Goal: Transaction & Acquisition: Purchase product/service

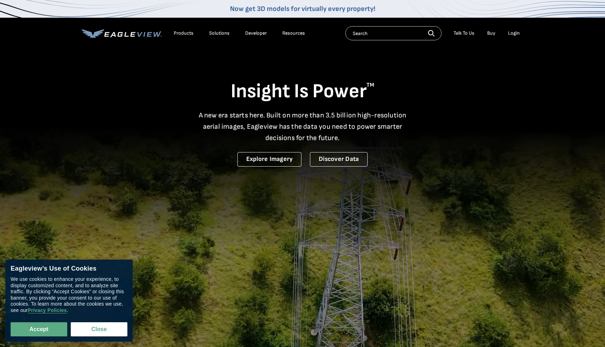
click at [190, 35] on div "Products" at bounding box center [184, 33] width 20 height 6
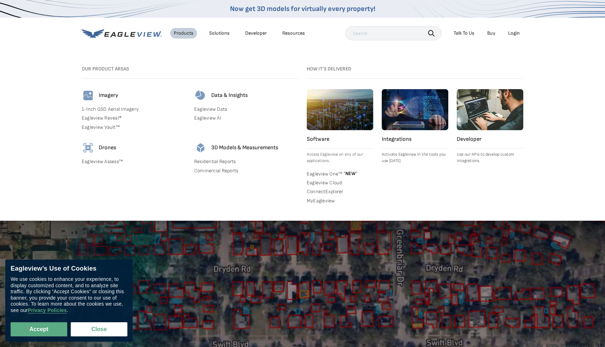
click at [225, 160] on link "Residential Reports" at bounding box center [246, 162] width 104 height 6
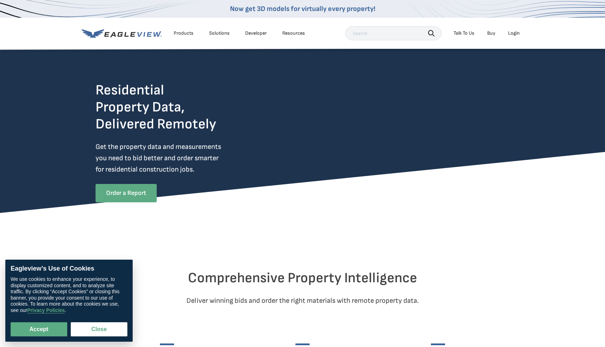
click at [131, 196] on link "Order a Report" at bounding box center [126, 193] width 61 height 18
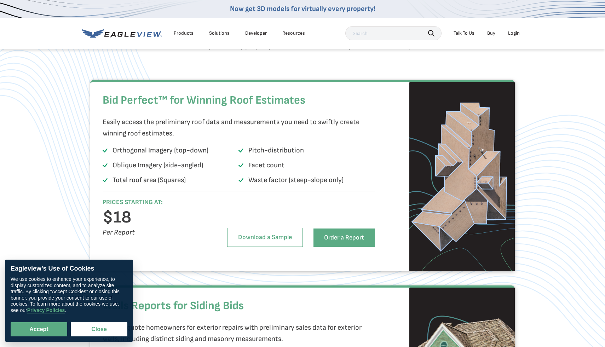
scroll to position [447, 0]
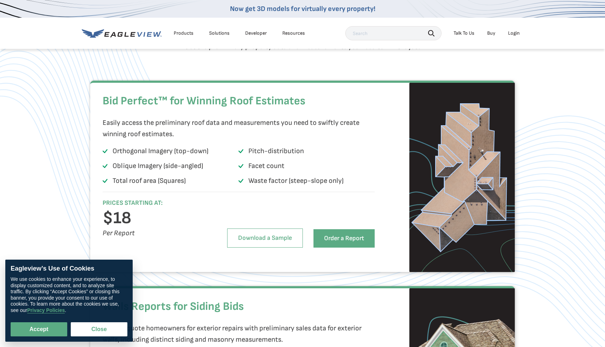
click at [47, 321] on div "Accept Close" at bounding box center [69, 324] width 117 height 23
click at [47, 327] on button "Accept" at bounding box center [39, 329] width 57 height 14
checkbox input "true"
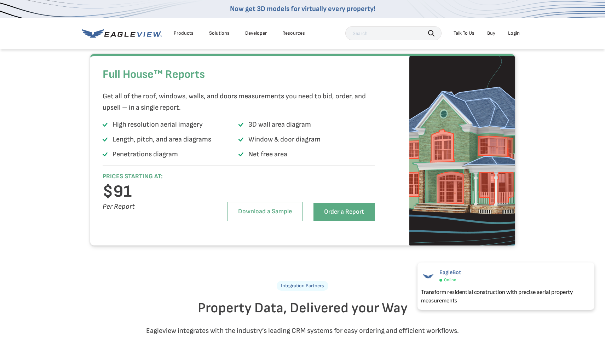
scroll to position [1394, 0]
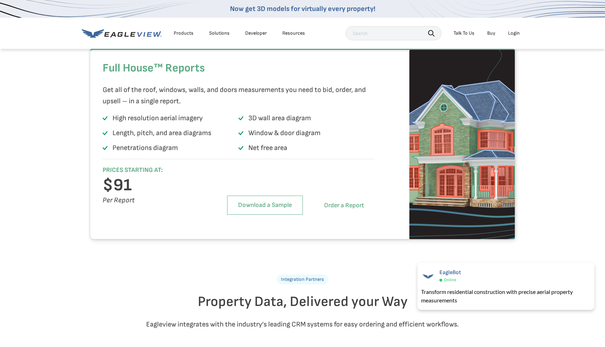
click at [372, 215] on link "Order a Report" at bounding box center [343, 205] width 61 height 18
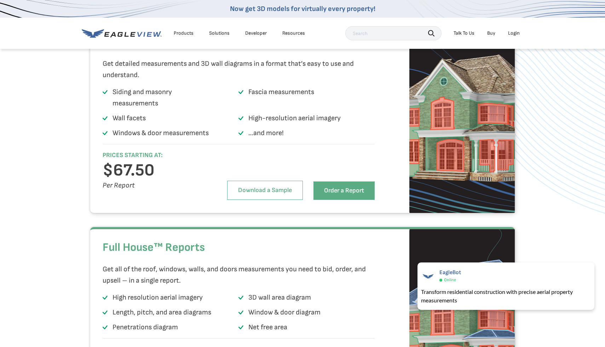
scroll to position [1002, 0]
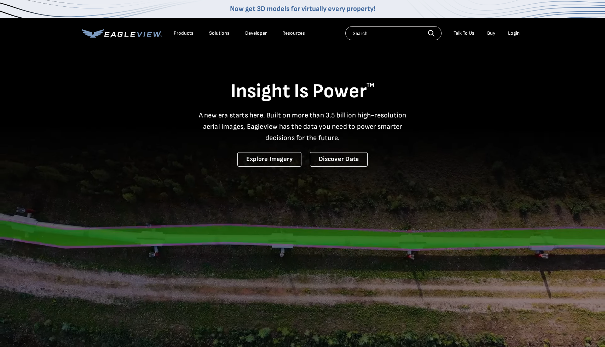
click at [514, 35] on div "Login" at bounding box center [514, 33] width 12 height 6
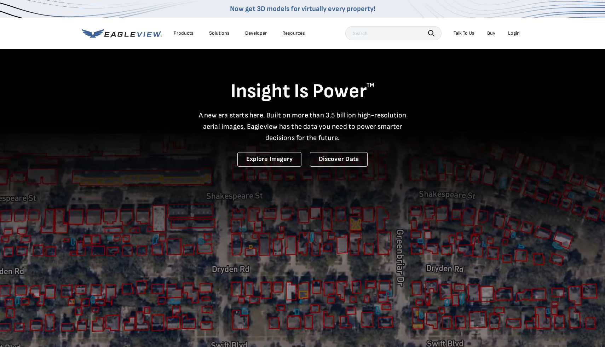
click at [513, 31] on div "Login" at bounding box center [514, 33] width 12 height 6
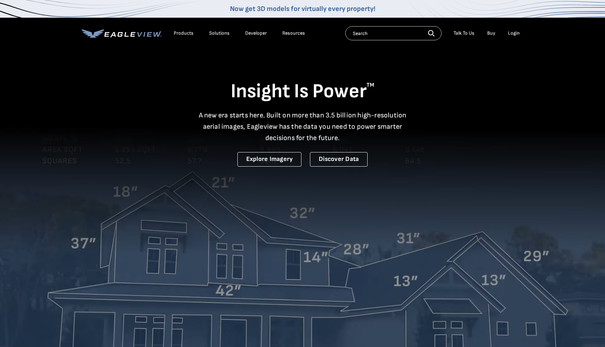
click at [183, 33] on div "Products" at bounding box center [184, 33] width 20 height 6
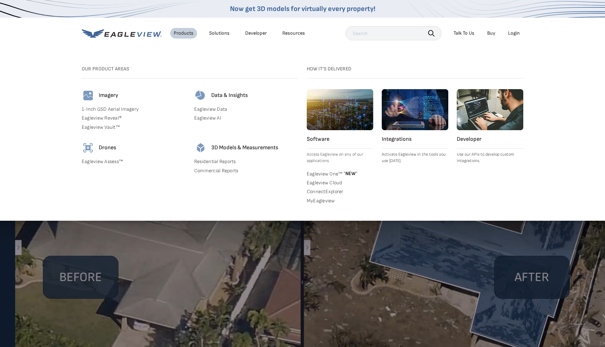
click at [232, 145] on h4 "3D Models & Measurements" at bounding box center [244, 147] width 67 height 7
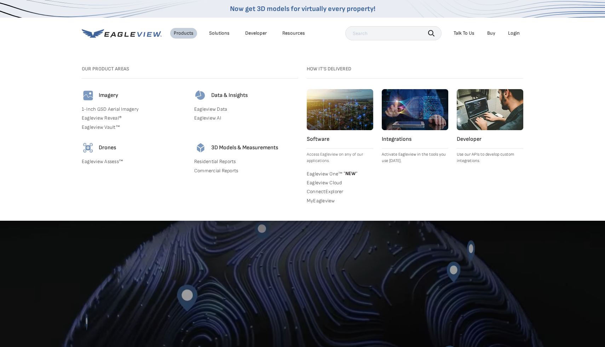
click at [211, 163] on link "Residential Reports" at bounding box center [246, 162] width 104 height 6
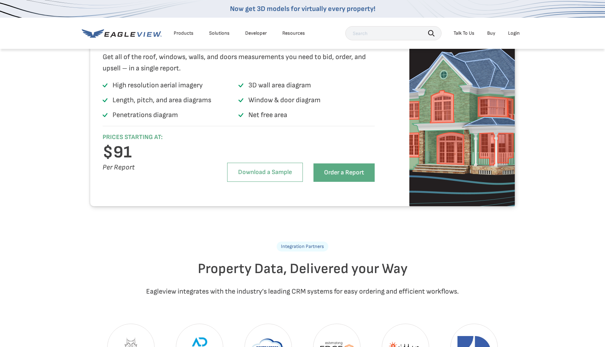
scroll to position [1438, 0]
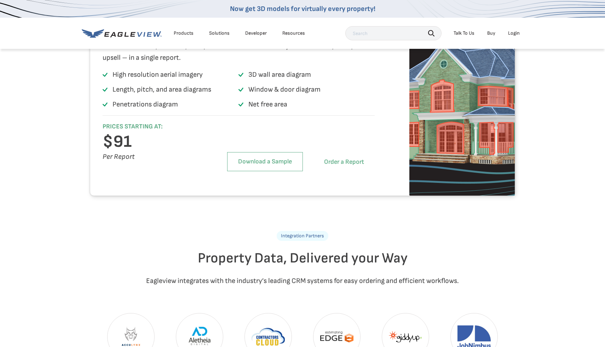
click at [346, 171] on link "Order a Report" at bounding box center [343, 162] width 61 height 18
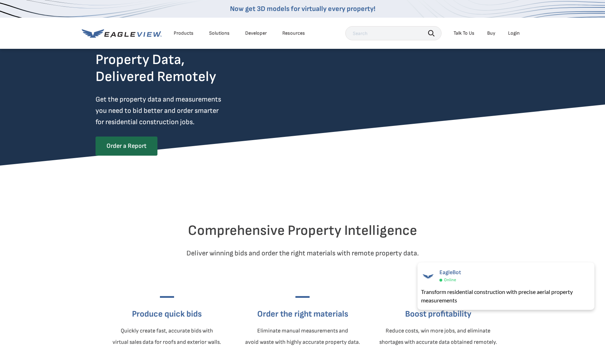
scroll to position [0, 0]
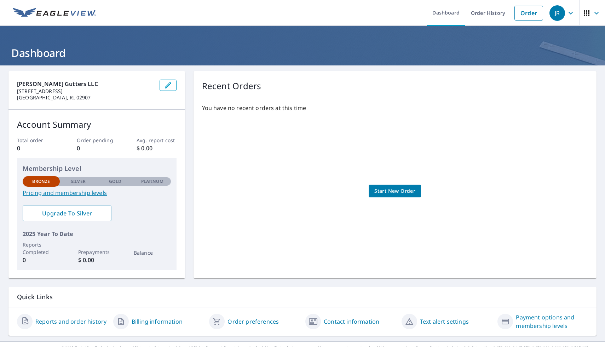
click at [402, 194] on span "Start New Order" at bounding box center [394, 191] width 41 height 9
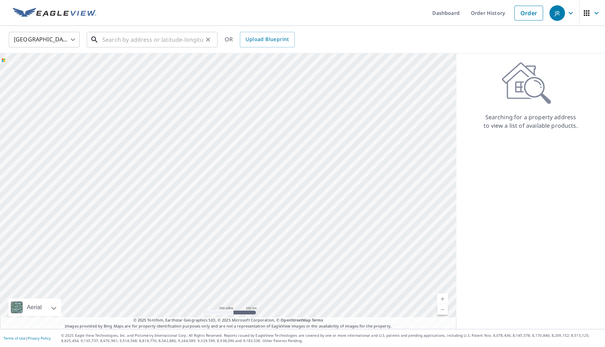
click at [179, 46] on input "text" at bounding box center [152, 40] width 101 height 20
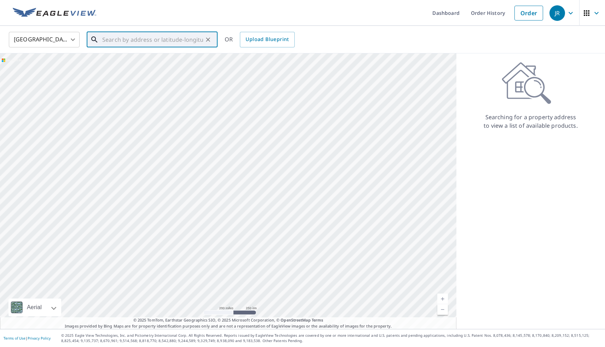
paste input "[EMAIL_ADDRESS][DOMAIN_NAME]"
type input "[EMAIL_ADDRESS][DOMAIN_NAME]"
paste input "[STREET_ADDRESS][PERSON_NAME]"
click at [133, 73] on li "[STREET_ADDRESS][PERSON_NAME]" at bounding box center [152, 64] width 131 height 24
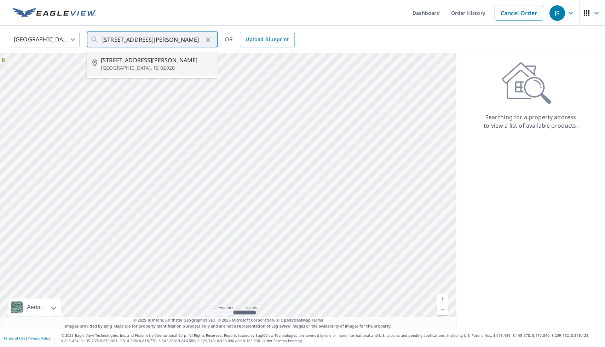
type input "[STREET_ADDRESS][PERSON_NAME]"
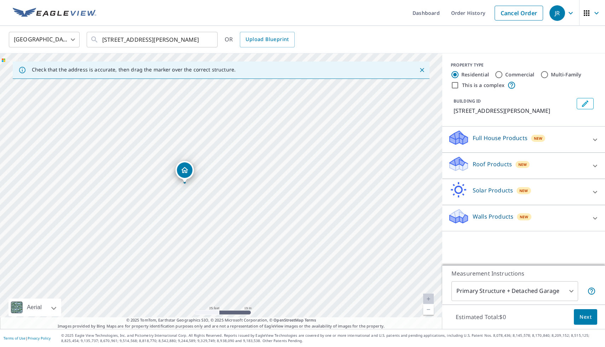
drag, startPoint x: 224, startPoint y: 191, endPoint x: 242, endPoint y: 201, distance: 20.1
click at [246, 203] on div "[STREET_ADDRESS][PERSON_NAME]" at bounding box center [221, 191] width 442 height 276
click at [595, 136] on icon at bounding box center [595, 140] width 8 height 8
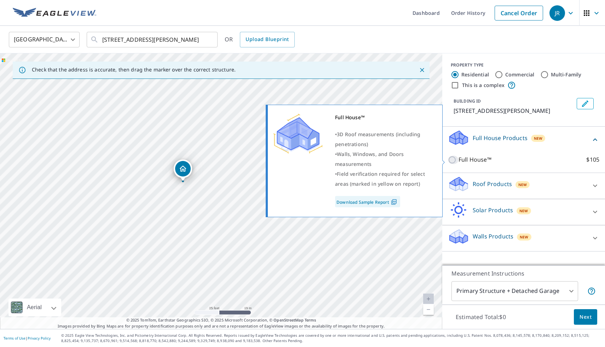
click at [453, 159] on input "Full House™ $105" at bounding box center [453, 160] width 11 height 8
checkbox input "true"
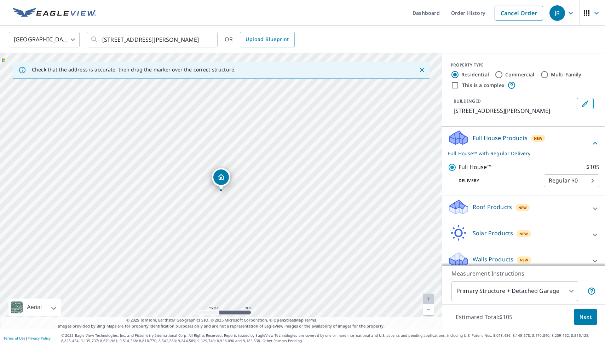
click at [563, 182] on body "[PERSON_NAME] Dashboard Order History Cancel Order JR United States [GEOGRAPHIC…" at bounding box center [302, 173] width 605 height 347
click at [520, 179] on div at bounding box center [302, 173] width 605 height 347
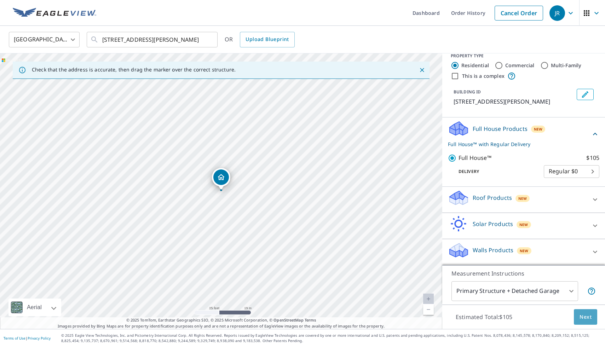
click at [587, 321] on span "Next" at bounding box center [586, 317] width 12 height 9
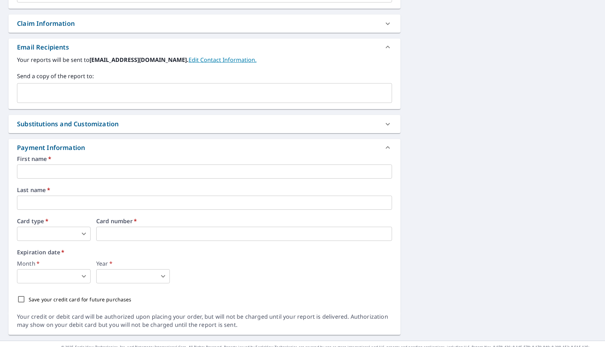
scroll to position [254, 0]
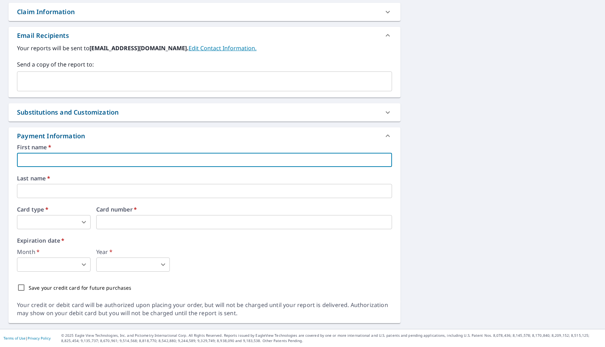
click at [112, 162] on input "text" at bounding box center [204, 160] width 375 height 14
type input "[PERSON_NAME]"
type input "[EMAIL_ADDRESS][DOMAIN_NAME]"
type input "[PERSON_NAME]"
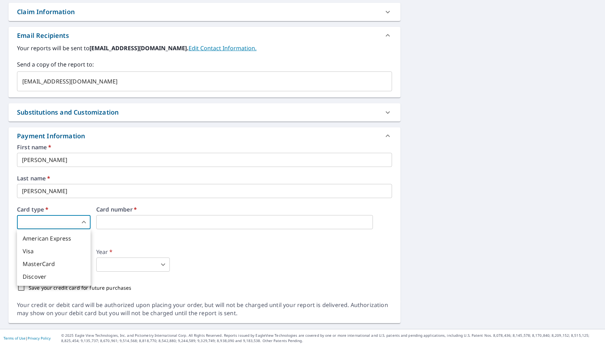
click at [61, 221] on body "[PERSON_NAME] Dashboard Order History Cancel Order JR Dashboard / Finalize Orde…" at bounding box center [302, 173] width 605 height 347
click at [53, 251] on li "Visa" at bounding box center [54, 251] width 74 height 13
type input "2"
click at [153, 232] on div "First name   * [PERSON_NAME] ​ Last name   * [PERSON_NAME] ​ Card type   * Visa…" at bounding box center [204, 219] width 375 height 151
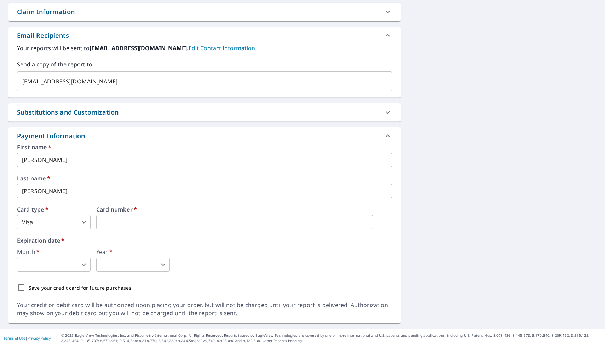
click at [115, 229] on div "First name   * [PERSON_NAME] ​ Last name   * [PERSON_NAME] ​ Card type   * Visa…" at bounding box center [204, 219] width 375 height 151
click at [65, 266] on body "[PERSON_NAME] Dashboard Order History Cancel Order JR Dashboard / Finalize Orde…" at bounding box center [302, 173] width 605 height 347
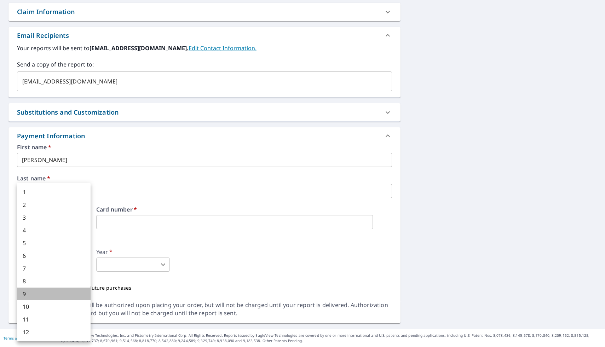
click at [45, 290] on li "9" at bounding box center [54, 294] width 74 height 13
type input "9"
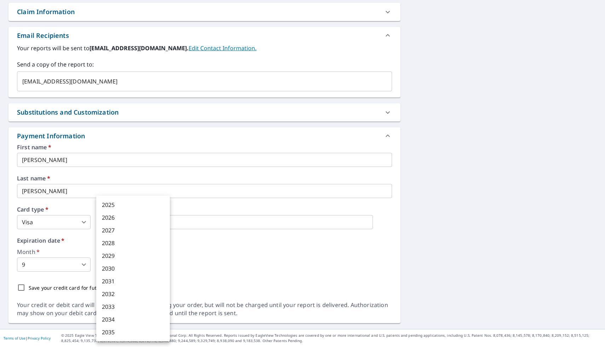
click at [132, 264] on body "[PERSON_NAME] Dashboard Order History Cancel Order JR Dashboard / Finalize Orde…" at bounding box center [302, 173] width 605 height 347
click at [131, 216] on li "2026" at bounding box center [133, 217] width 74 height 13
type input "2026"
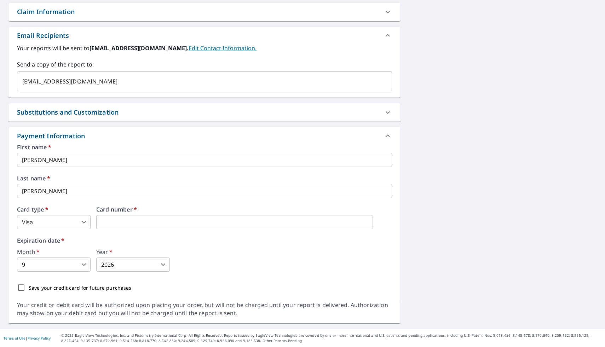
click at [53, 291] on div "Save your credit card for future purchases" at bounding box center [204, 287] width 375 height 15
click at [51, 287] on p "Save your credit card for future purchases" at bounding box center [80, 287] width 103 height 7
click at [29, 287] on input "Save your credit card for future purchases" at bounding box center [21, 287] width 15 height 15
checkbox input "true"
click at [74, 86] on input "[EMAIL_ADDRESS][DOMAIN_NAME]" at bounding box center [199, 81] width 358 height 13
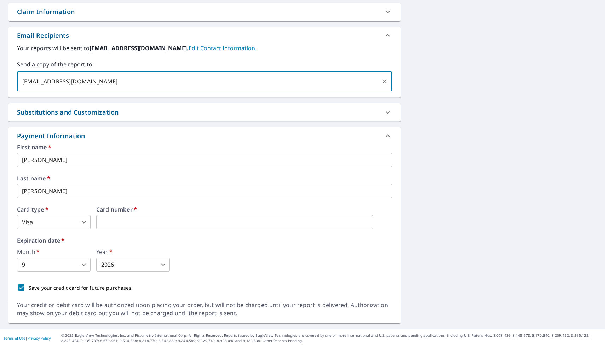
click at [74, 86] on input "[EMAIL_ADDRESS][DOMAIN_NAME]" at bounding box center [199, 81] width 358 height 13
type input "r"
click at [74, 86] on input "text" at bounding box center [199, 81] width 358 height 13
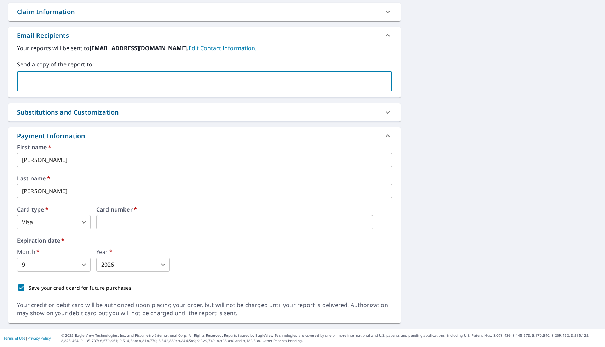
type input "[EMAIL_ADDRESS][DOMAIN_NAME]"
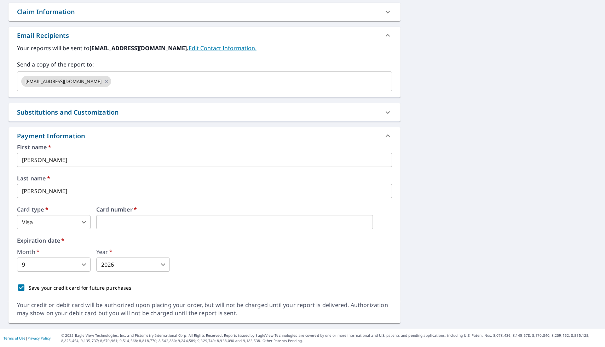
click at [178, 132] on div "Payment Information" at bounding box center [198, 136] width 362 height 10
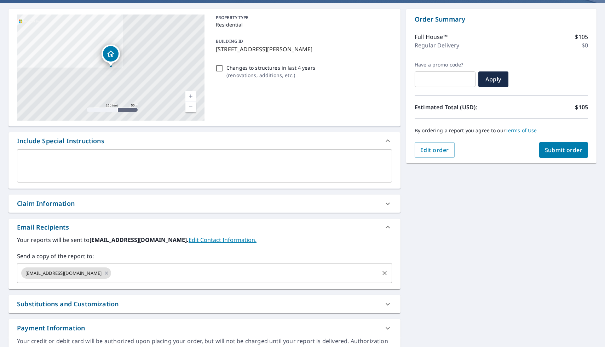
scroll to position [98, 0]
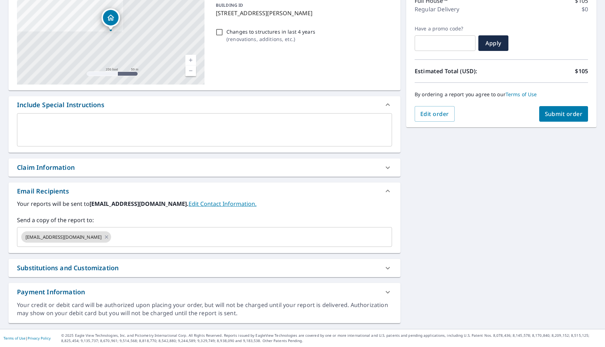
click at [175, 263] on div "Substitutions and Customization" at bounding box center [198, 268] width 362 height 10
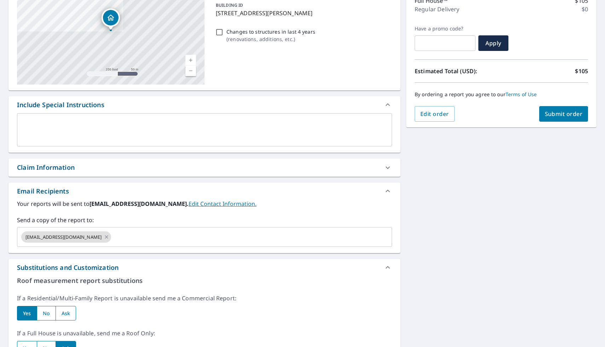
click at [175, 263] on div "Substitutions and Customization" at bounding box center [198, 268] width 362 height 10
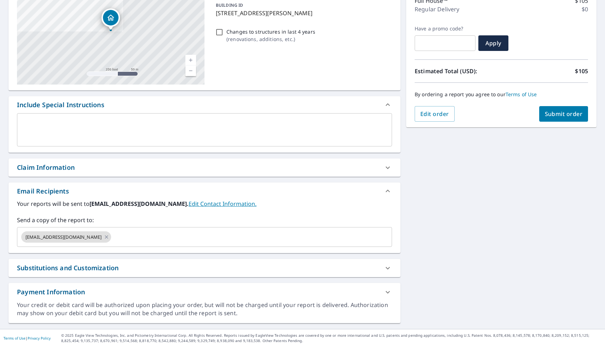
click at [175, 263] on div "Substitutions and Customization" at bounding box center [198, 268] width 362 height 10
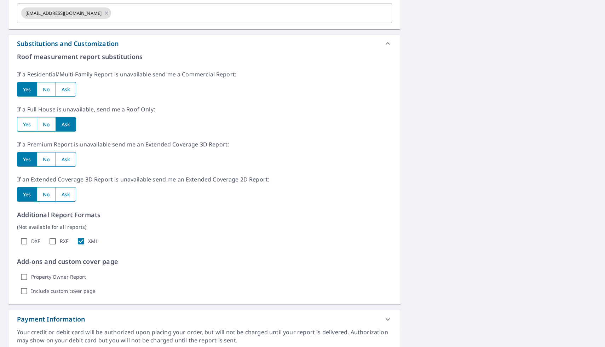
scroll to position [350, 0]
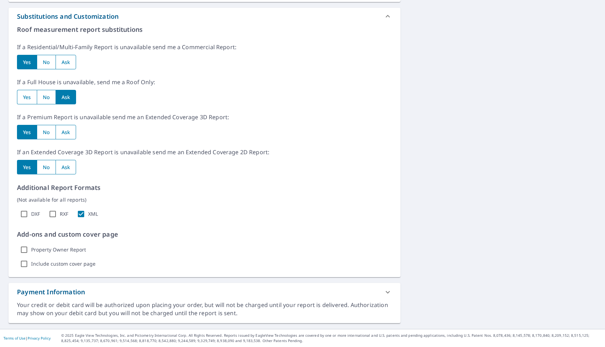
click at [366, 286] on div "Payment Information" at bounding box center [204, 292] width 392 height 18
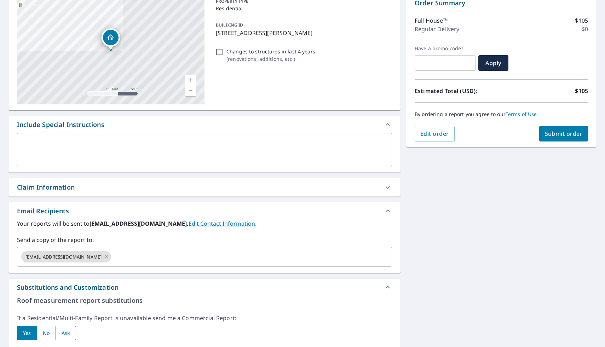
scroll to position [77, 0]
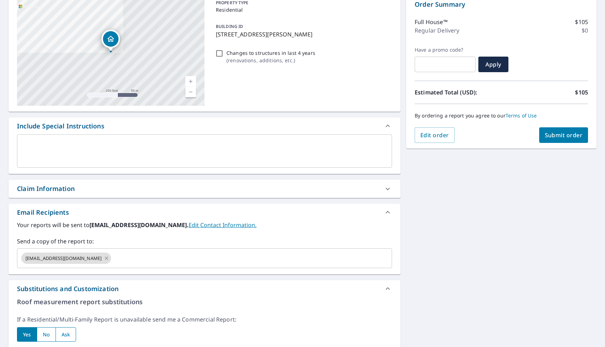
click at [357, 190] on div "Claim Information" at bounding box center [198, 189] width 362 height 10
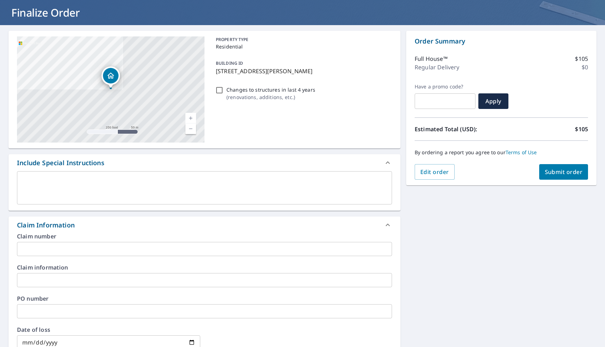
scroll to position [0, 0]
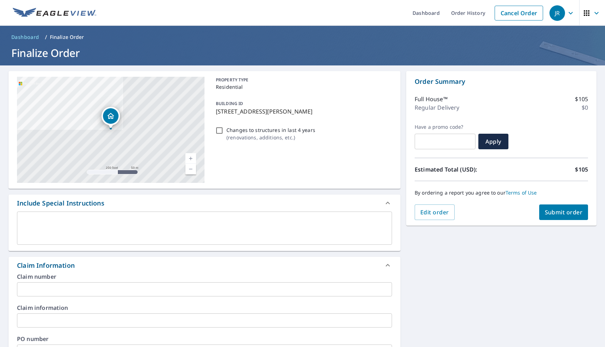
click at [311, 258] on div "Claim Information" at bounding box center [204, 265] width 392 height 17
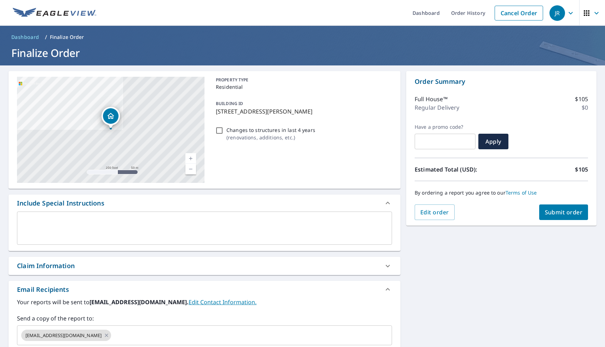
click at [558, 206] on button "Submit order" at bounding box center [563, 213] width 49 height 16
